Goal: Information Seeking & Learning: Learn about a topic

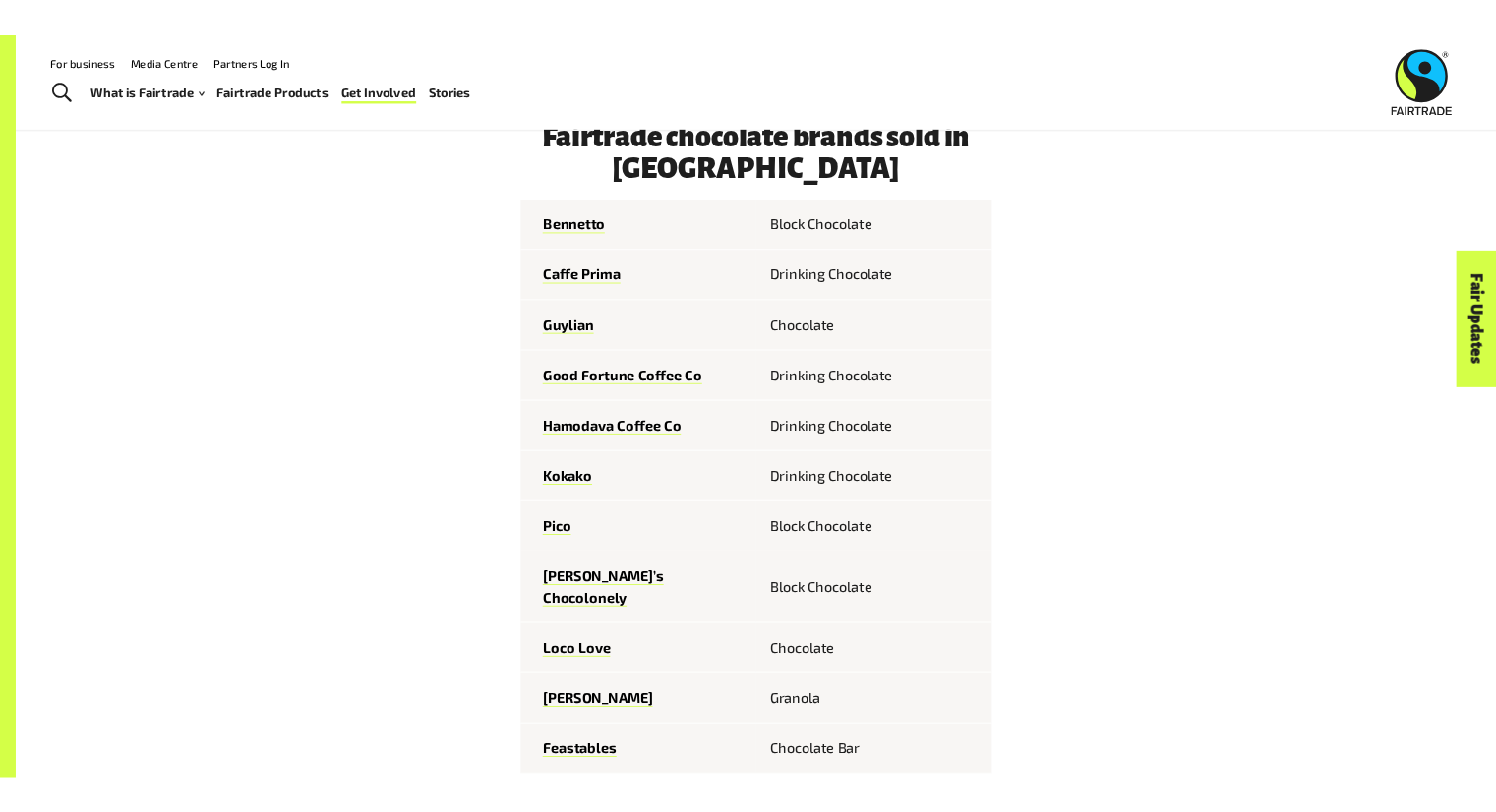
scroll to position [2262, 0]
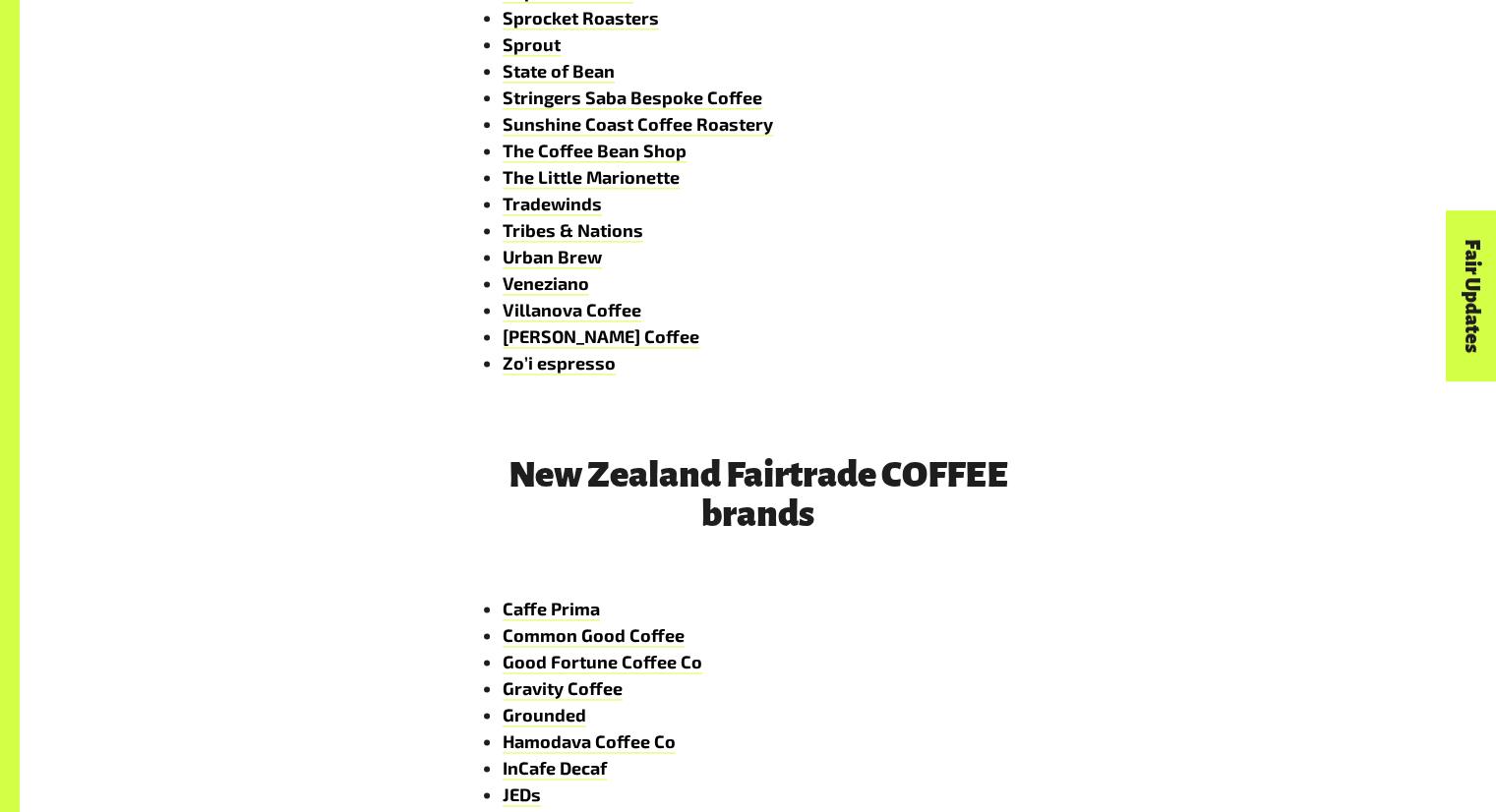
scroll to position [2905, 0]
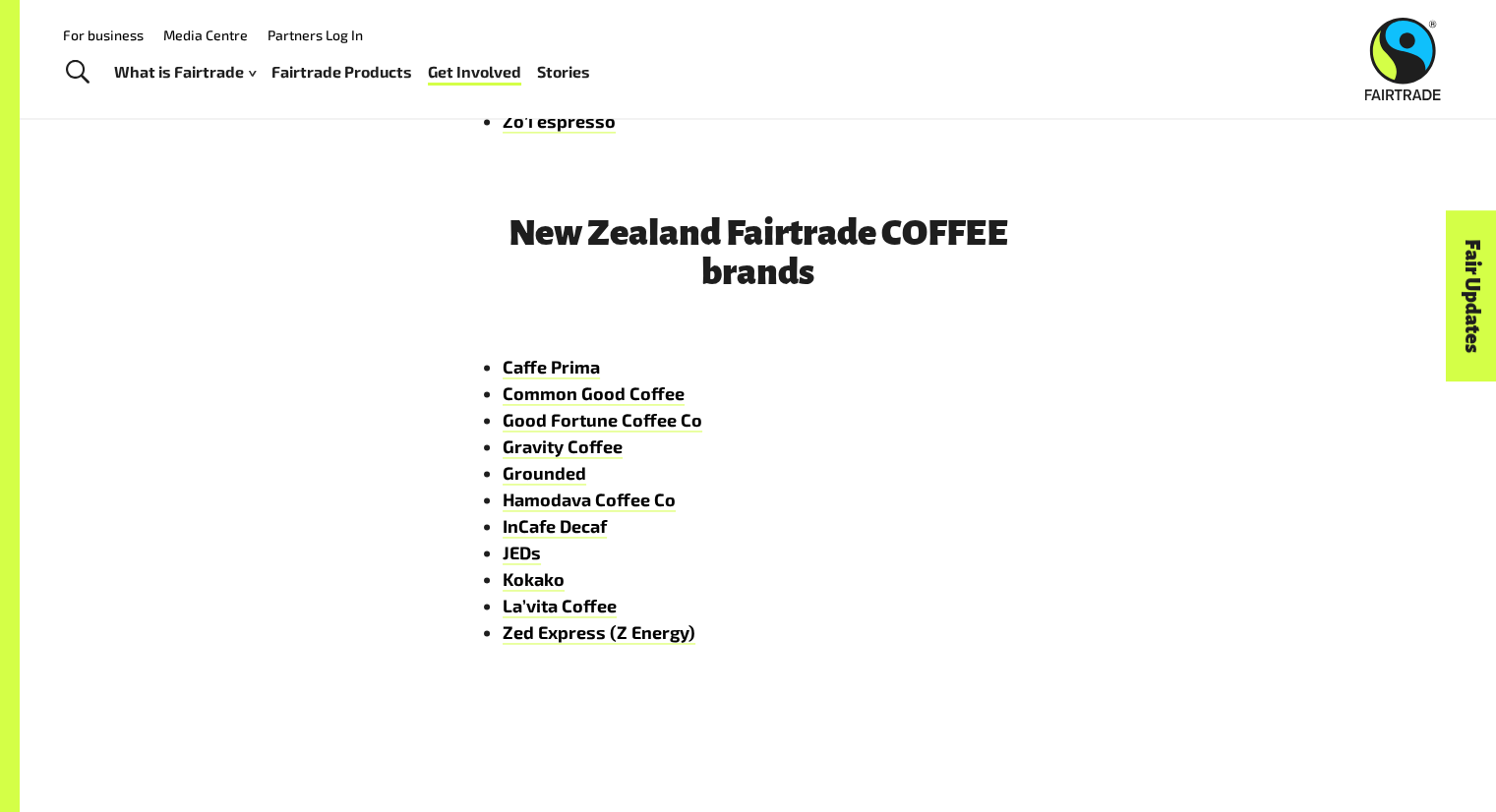
scroll to position [2897, 0]
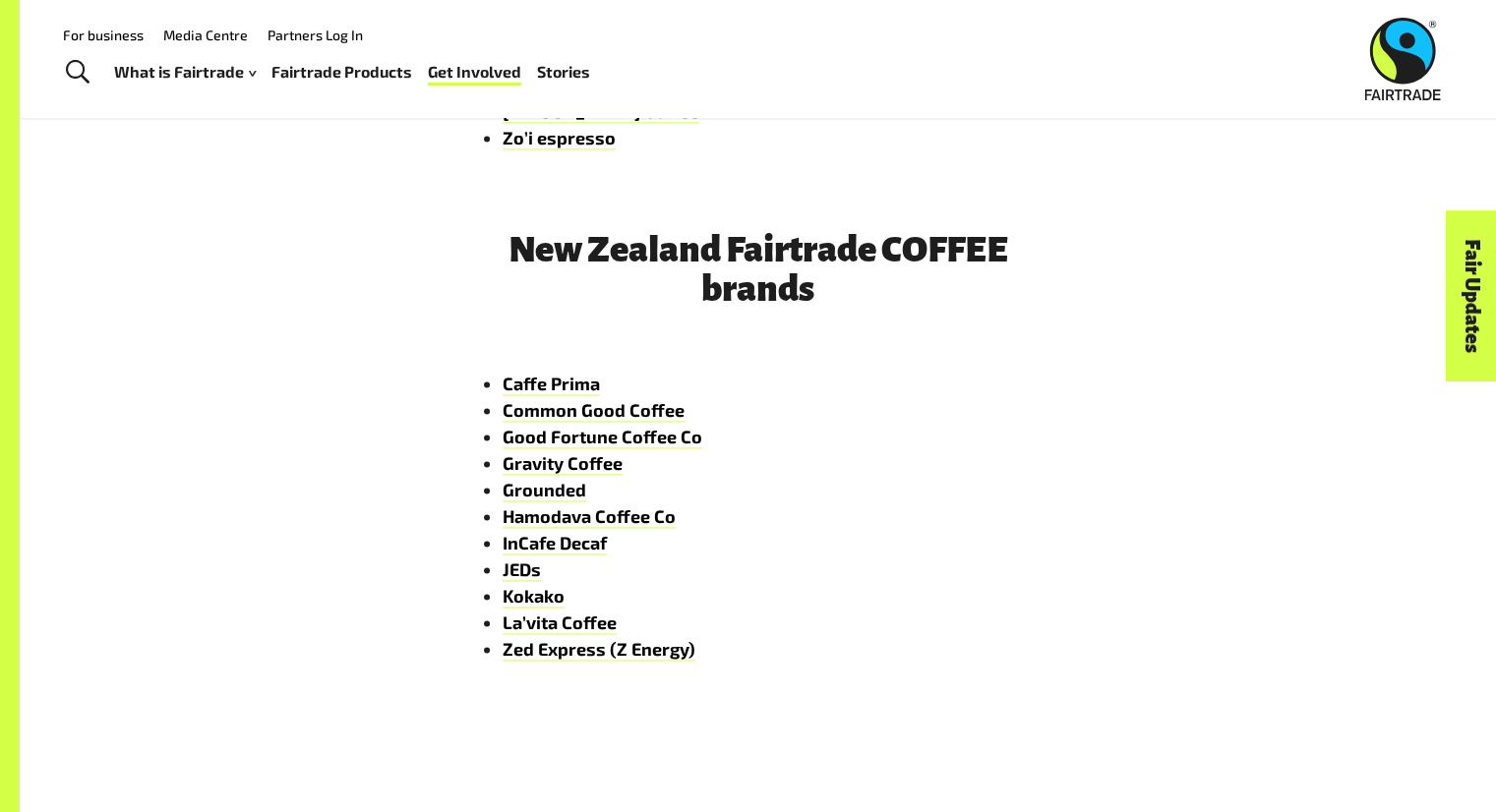
drag, startPoint x: 862, startPoint y: 576, endPoint x: 682, endPoint y: 548, distance: 182.2
click at [682, 548] on ul "Caffe Prima Common Good Coffee Good Fortune Coffee Co Gravity Coffee Grounded H…" at bounding box center [759, 516] width 590 height 292
click at [801, 596] on li "Kokako" at bounding box center [778, 596] width 551 height 27
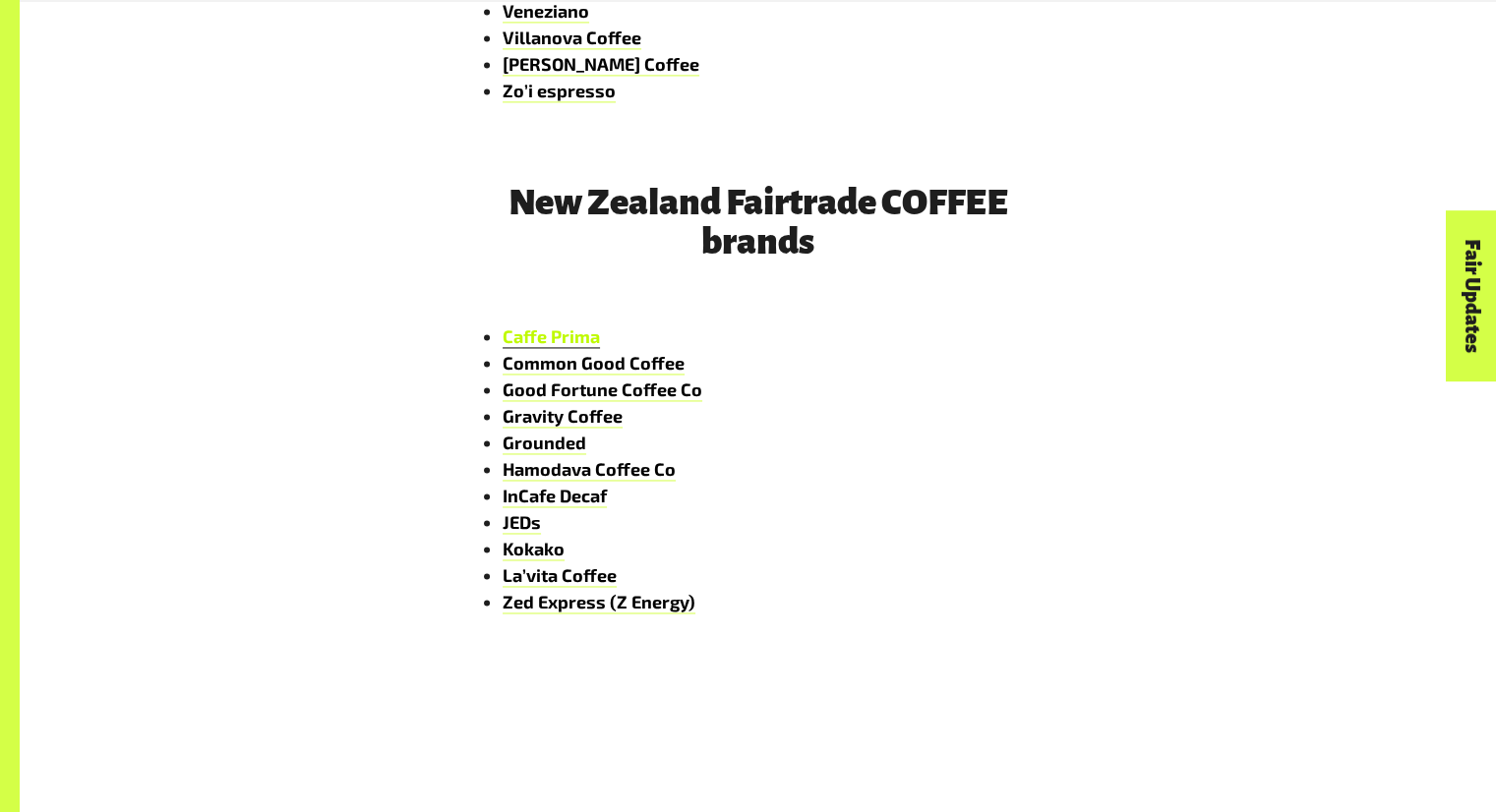
click at [542, 343] on link "Caffe Prima" at bounding box center [551, 337] width 97 height 23
click at [562, 371] on link "Common Good Coffee" at bounding box center [593, 363] width 182 height 23
click at [566, 418] on link "Gravity Coffee" at bounding box center [562, 416] width 120 height 23
click at [523, 526] on link "JEDs" at bounding box center [521, 522] width 39 height 23
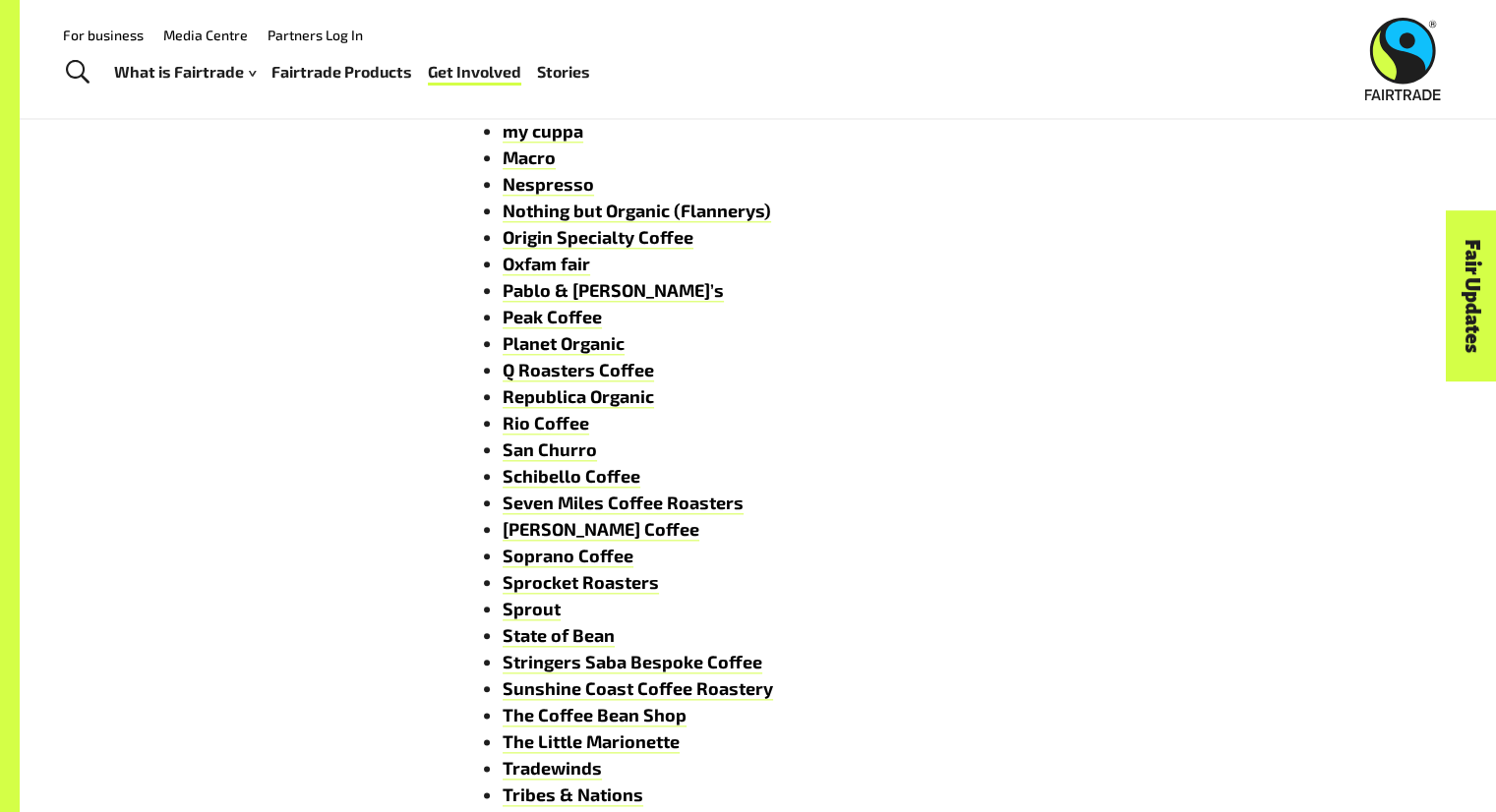
scroll to position [1900, 0]
